Goal: Task Accomplishment & Management: Manage account settings

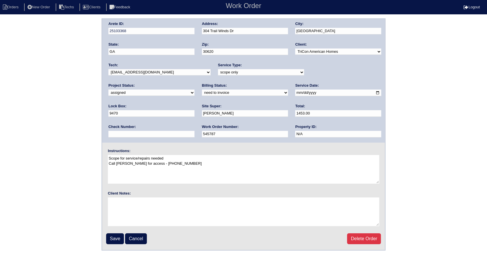
click at [202, 93] on select "need to quote quoted need to invoice invoiced paid warranty purchase order need…" at bounding box center [245, 92] width 86 height 6
select select "invoiced"
click at [202, 89] on select "need to quote quoted need to invoice invoiced paid warranty purchase order need…" at bounding box center [245, 92] width 86 height 6
click at [120, 238] on input "Save" at bounding box center [115, 238] width 18 height 11
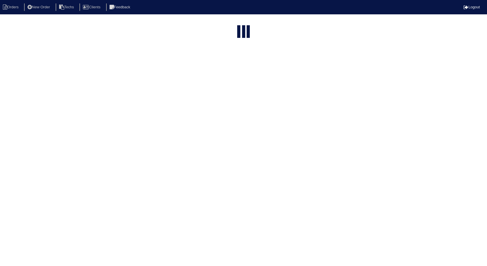
select select "15"
type input "304 trail"
